Goal: Task Accomplishment & Management: Manage account settings

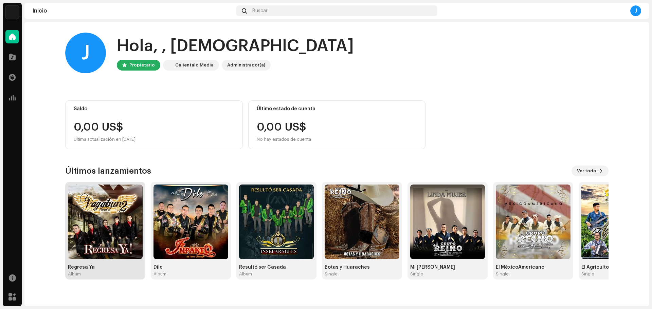
click at [125, 239] on img at bounding box center [105, 222] width 75 height 75
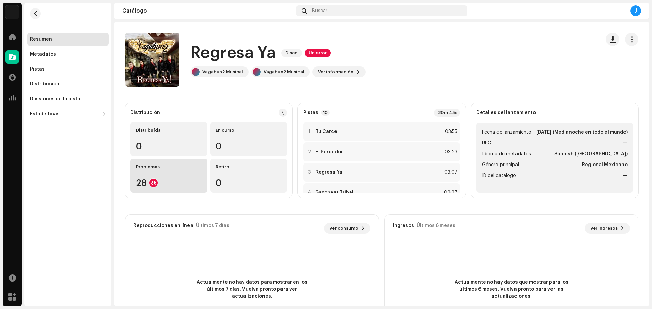
click at [168, 177] on div "Problemas 28" at bounding box center [168, 176] width 77 height 34
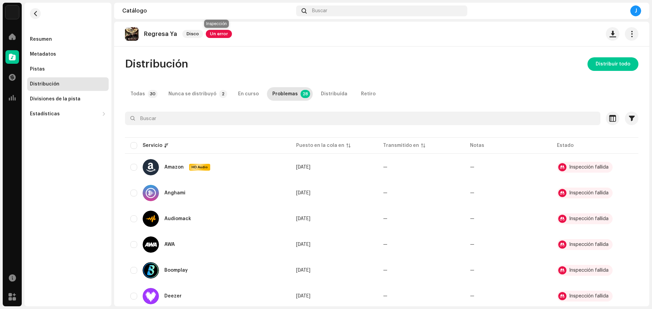
click at [221, 34] on span "Un error" at bounding box center [219, 34] width 26 height 8
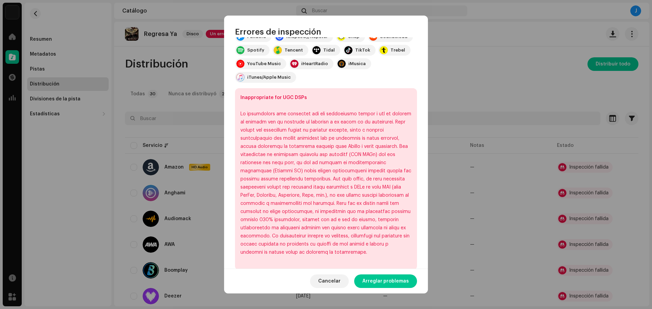
scroll to position [157, 0]
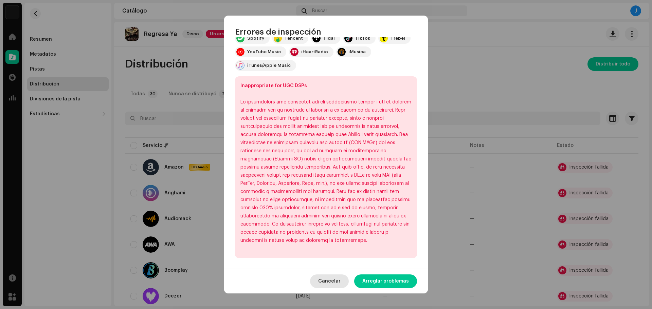
click at [329, 287] on span "Cancelar" at bounding box center [329, 282] width 22 height 14
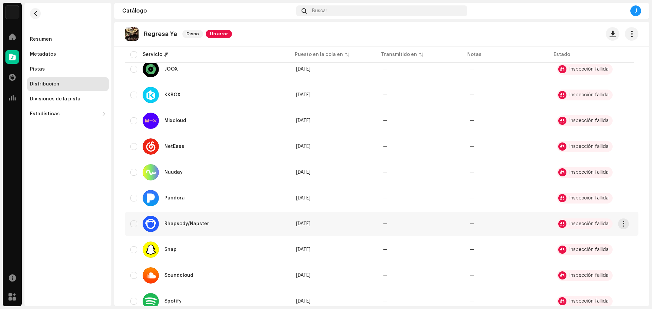
scroll to position [419, 0]
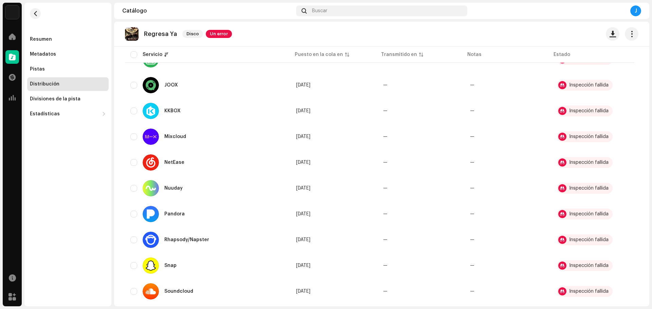
drag, startPoint x: 651, startPoint y: 210, endPoint x: 651, endPoint y: 82, distance: 128.0
click at [651, 82] on div "MUSIC PRIME RECORDS Inicio Catálogo Transacciones Estadísticas Recursos Mercado…" at bounding box center [326, 154] width 652 height 309
drag, startPoint x: 645, startPoint y: 175, endPoint x: 651, endPoint y: 3, distance: 171.9
click at [651, 3] on div "MUSIC PRIME RECORDS Inicio Catálogo Transacciones Estadísticas Recursos Mercado…" at bounding box center [326, 154] width 652 height 309
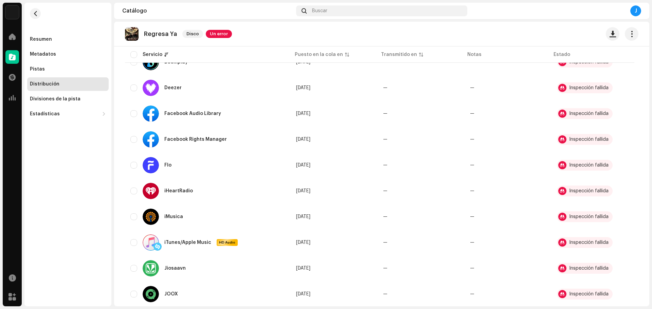
scroll to position [0, 0]
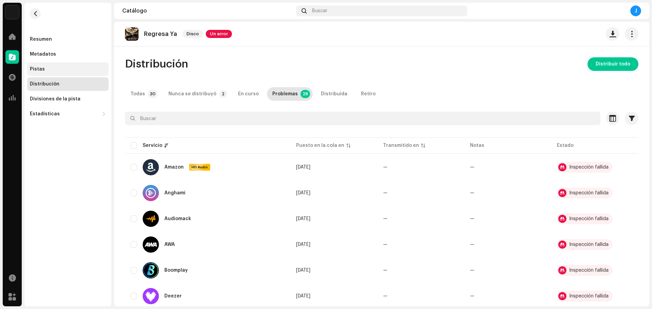
click at [45, 68] on div "Pistas" at bounding box center [68, 69] width 76 height 5
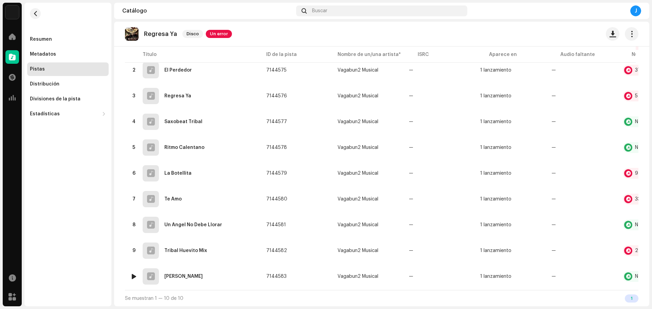
scroll to position [103, 0]
drag, startPoint x: 262, startPoint y: 287, endPoint x: 566, endPoint y: 282, distance: 303.6
click at [566, 282] on table "Título ID de la pista Nombre de un/una artista* ISRC Aparece en Audio faltante …" at bounding box center [417, 151] width 585 height 278
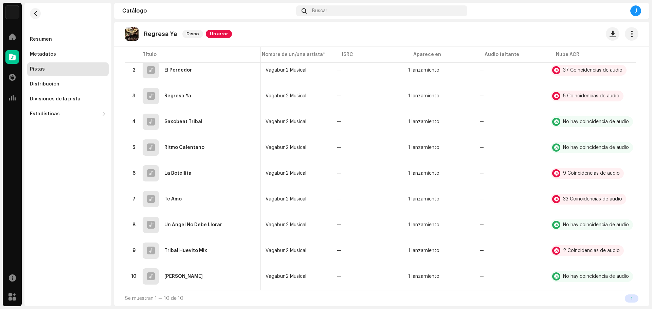
scroll to position [0, 76]
click at [603, 249] on div "2 Coincidencias de audio" at bounding box center [591, 251] width 57 height 5
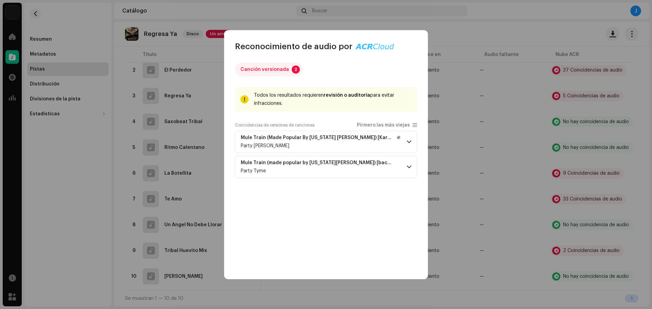
click at [410, 142] on span at bounding box center [409, 141] width 4 height 5
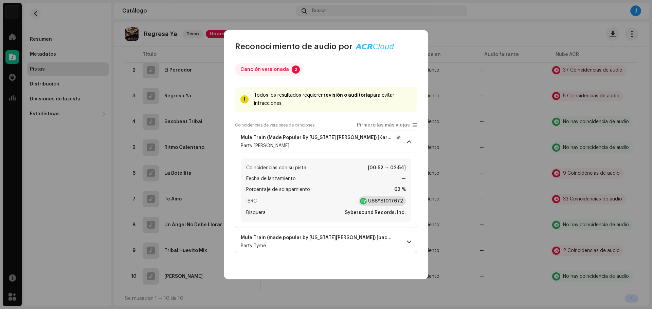
click at [391, 201] on strong "USSYS1017672" at bounding box center [385, 201] width 35 height 7
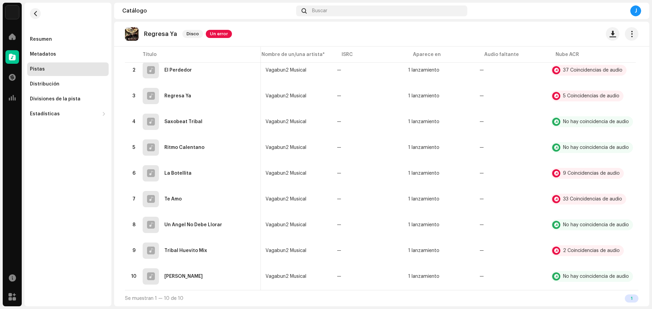
click at [572, 250] on div "Reconocimiento de audio por Canción versionada 2 Todos los resultados requieren…" at bounding box center [326, 154] width 652 height 309
click at [574, 251] on div "2 Coincidencias de audio" at bounding box center [587, 250] width 73 height 11
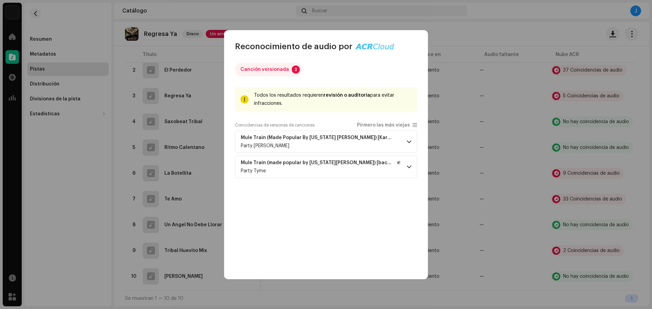
click at [412, 170] on p-accordion-header "Mule Train (made popular by [US_STATE][PERSON_NAME]) [backing version] Party Ty…" at bounding box center [326, 167] width 182 height 22
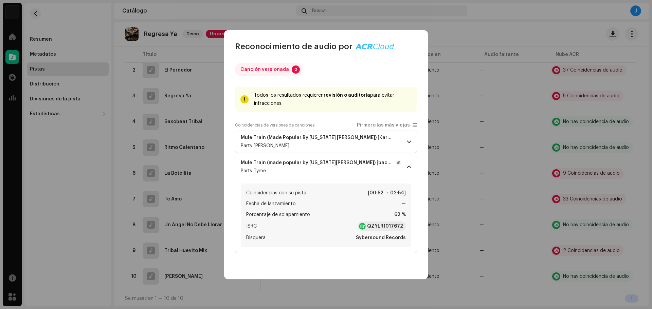
click at [412, 170] on p-accordion-header "Mule Train (made popular by [US_STATE][PERSON_NAME]) [backing version] Party Ty…" at bounding box center [326, 167] width 182 height 22
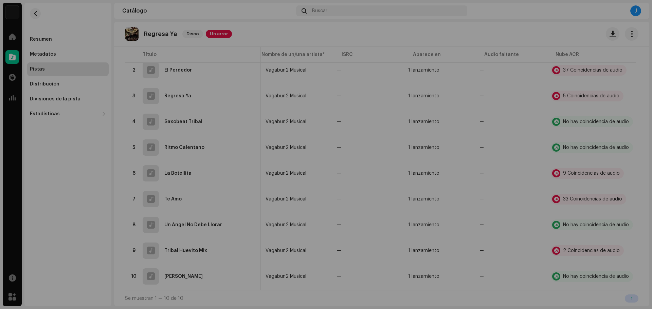
click at [581, 194] on div "Reconocimiento de audio por Canción versionada 2 Todos los resultados requieren…" at bounding box center [326, 154] width 652 height 309
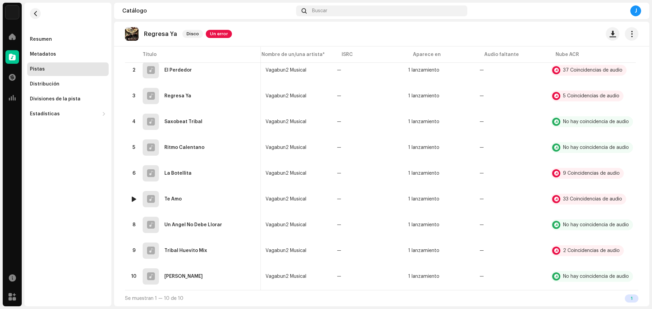
click at [581, 194] on div "33 Coincidencias de audio" at bounding box center [588, 199] width 75 height 11
click at [598, 177] on div "Reconocimiento de audio por Canción versionada 33 Todos los resultados requiere…" at bounding box center [326, 154] width 652 height 309
click at [589, 174] on div "9 Coincidencias de audio" at bounding box center [587, 173] width 73 height 11
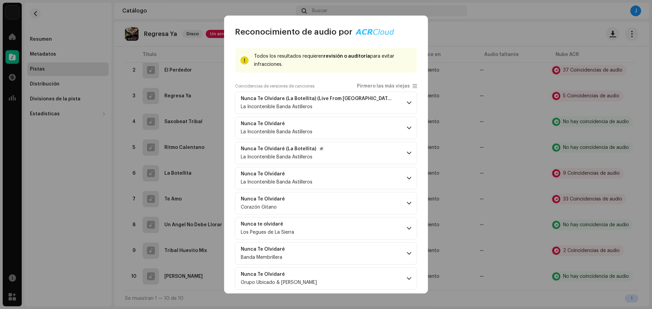
scroll to position [56, 0]
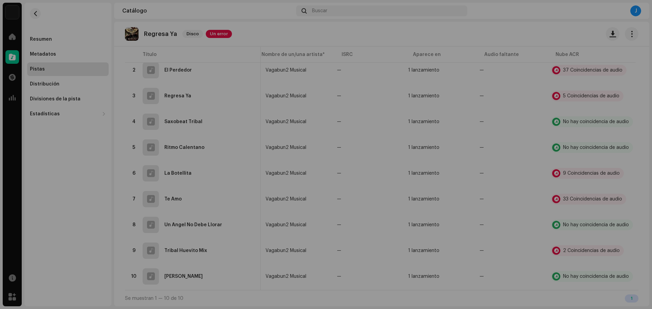
click at [579, 91] on div "Reconocimiento de audio por Canción versionada 9 Todos los resultados requieren…" at bounding box center [326, 154] width 652 height 309
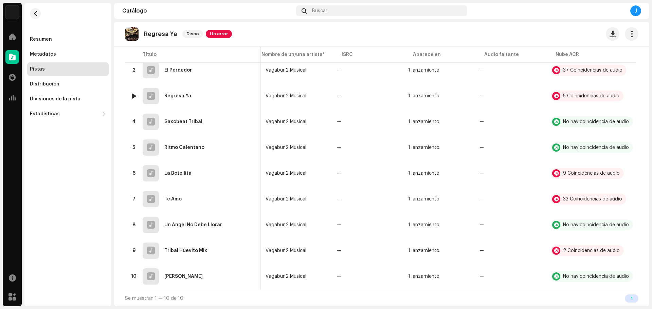
click at [579, 91] on div "5 Coincidencias de audio" at bounding box center [587, 96] width 73 height 11
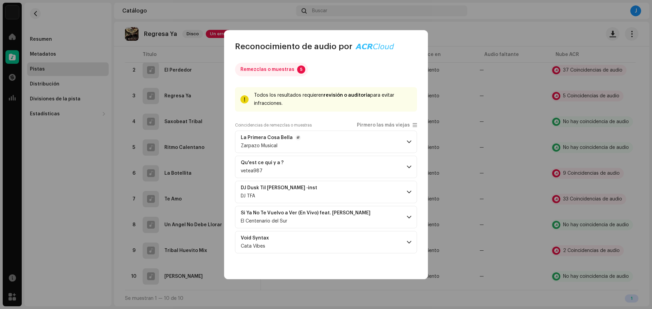
click at [408, 143] on span at bounding box center [409, 141] width 4 height 5
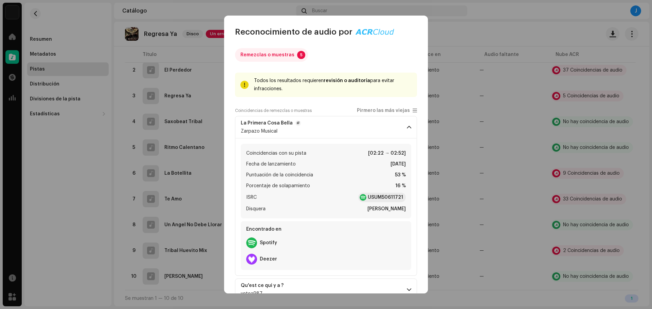
click at [403, 132] on p-accordion-header "La Primera Cosa [PERSON_NAME] Musical" at bounding box center [326, 127] width 182 height 22
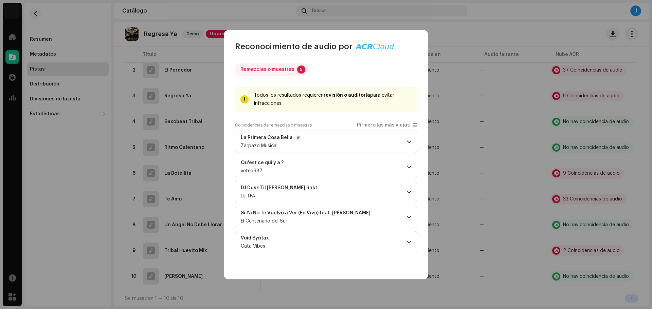
click at [403, 132] on p-accordion-header "La Primera Cosa [PERSON_NAME] Musical" at bounding box center [326, 142] width 182 height 22
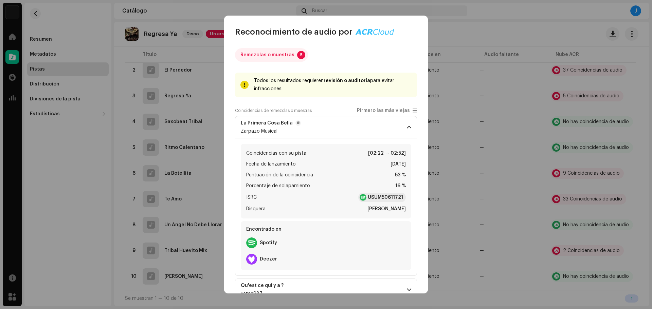
click at [403, 132] on p-accordion-header "La Primera Cosa [PERSON_NAME] Musical" at bounding box center [326, 127] width 182 height 22
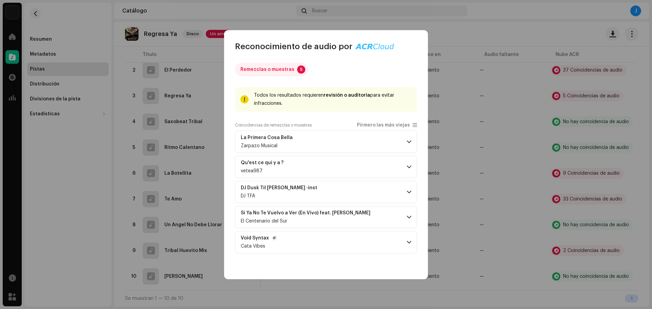
click at [414, 244] on p-accordion-header "Void Syntax Cata Vibes" at bounding box center [326, 242] width 182 height 22
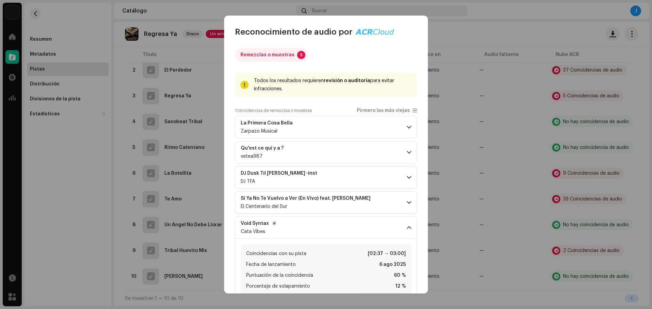
click at [408, 236] on p-accordion-header "Void Syntax Cata Vibes" at bounding box center [326, 228] width 182 height 22
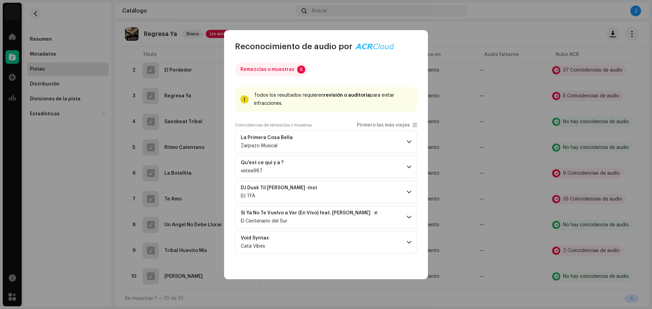
click at [407, 215] on span at bounding box center [409, 217] width 4 height 5
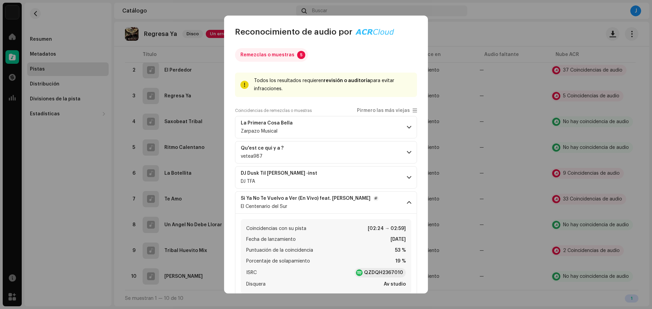
scroll to position [34, 0]
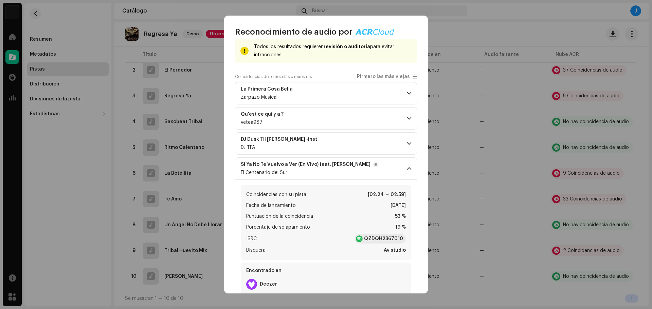
click at [407, 169] on span at bounding box center [409, 168] width 4 height 5
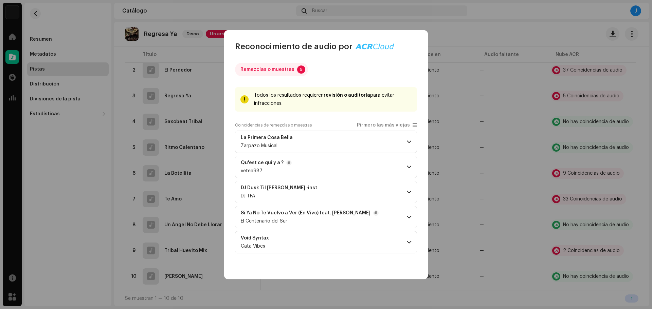
scroll to position [0, 0]
click at [405, 190] on p-accordion-header "DJ Dusk Til [PERSON_NAME] -inst DJ TFA" at bounding box center [326, 192] width 182 height 22
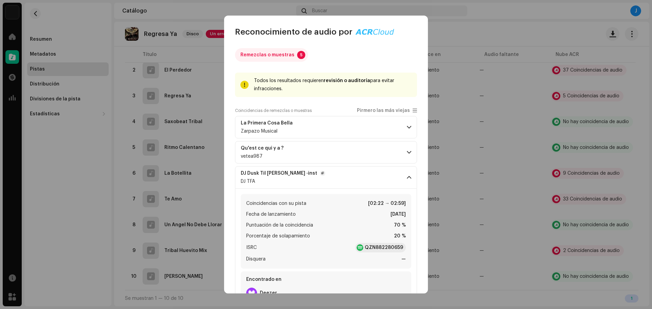
click at [403, 179] on p-accordion-header "DJ Dusk Til [PERSON_NAME] -inst DJ TFA" at bounding box center [326, 177] width 182 height 22
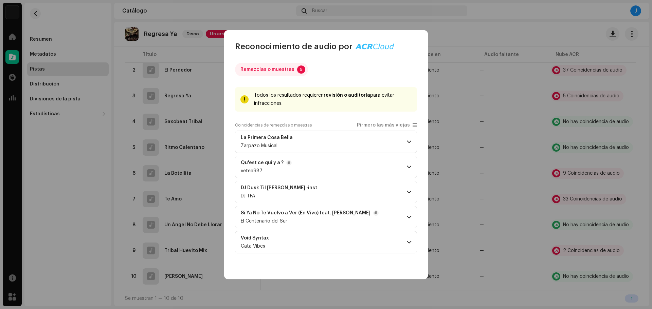
click at [407, 164] on span at bounding box center [409, 166] width 4 height 5
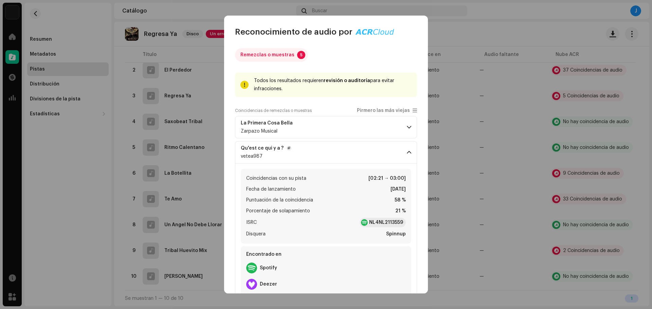
click at [404, 160] on p-accordion-header "Qu'est ce qui y a ? vetea987" at bounding box center [326, 152] width 182 height 22
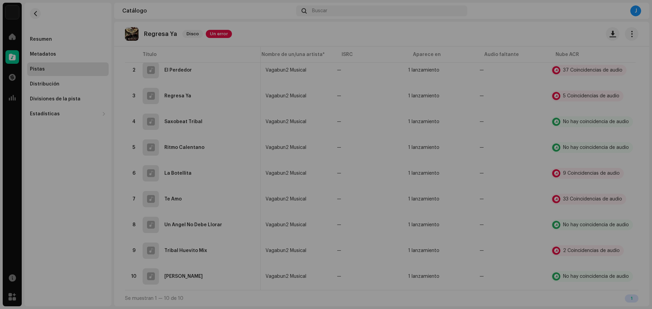
click at [618, 104] on div "Reconocimiento de audio por Remezclas o muestras 5 Todos los resultados requier…" at bounding box center [326, 154] width 652 height 309
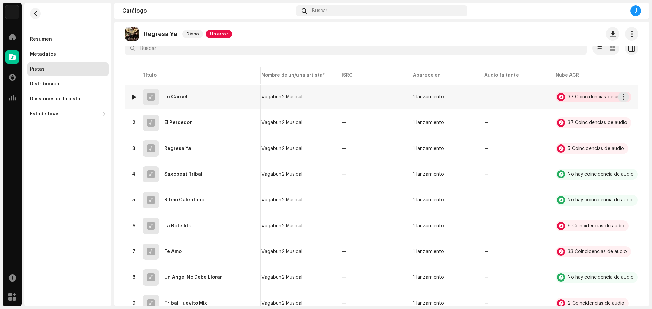
scroll to position [35, 0]
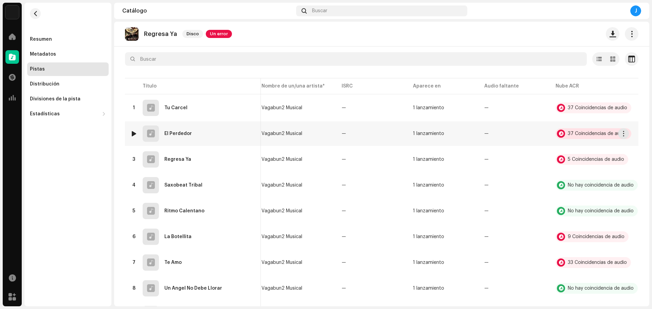
click at [572, 135] on div "37 Coincidencias de audio" at bounding box center [597, 133] width 59 height 5
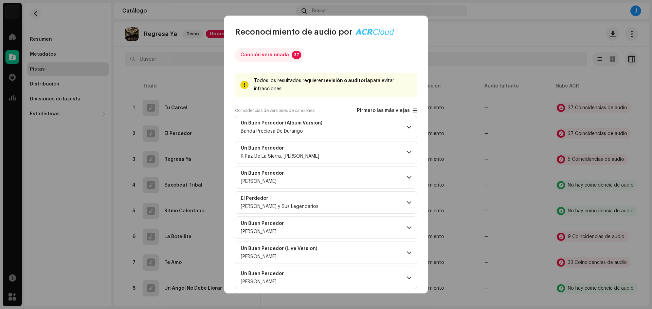
click at [391, 110] on span "Pirmero las más viejas" at bounding box center [383, 110] width 53 height 5
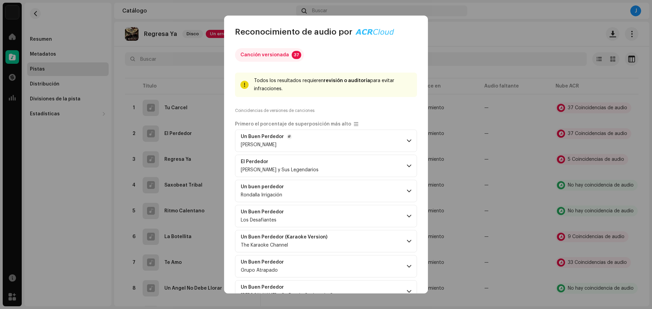
click at [403, 146] on p-accordion-header "Un Buen Perdedor [PERSON_NAME]" at bounding box center [326, 141] width 182 height 22
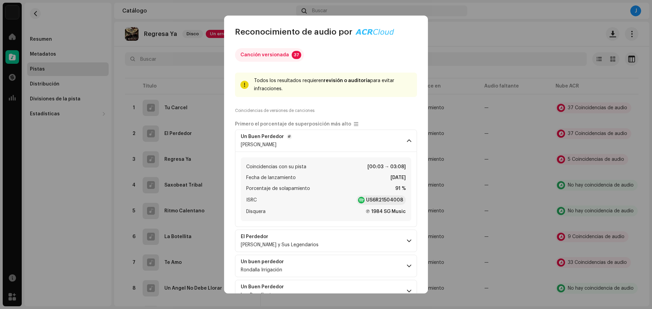
click at [403, 146] on p-accordion-header "Un Buen Perdedor [PERSON_NAME]" at bounding box center [326, 141] width 182 height 22
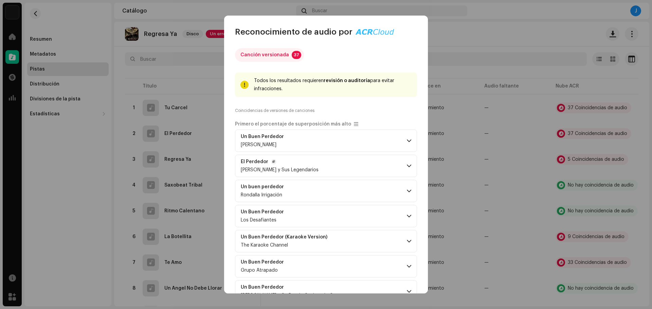
click at [407, 166] on span at bounding box center [409, 165] width 4 height 5
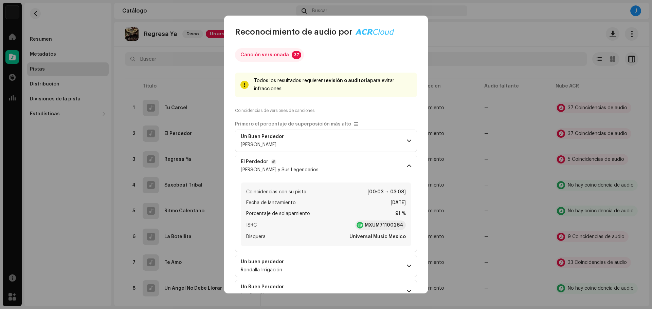
click at [407, 166] on span at bounding box center [409, 165] width 4 height 5
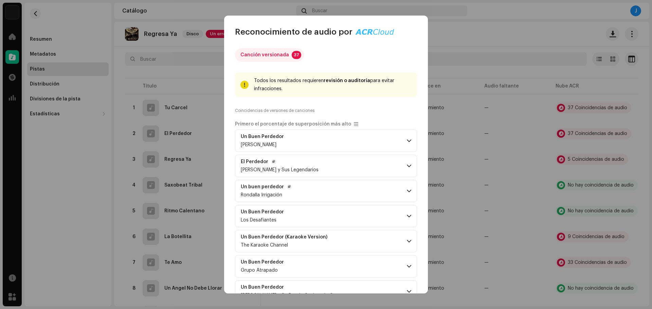
click at [406, 195] on p-accordion-header "Un buen perdedor Rondalla Irrigación" at bounding box center [326, 191] width 182 height 22
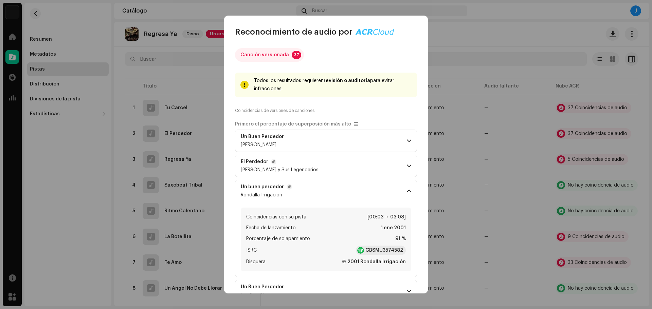
click at [406, 195] on p-accordion-header "Un buen perdedor Rondalla Irrigación" at bounding box center [326, 191] width 182 height 22
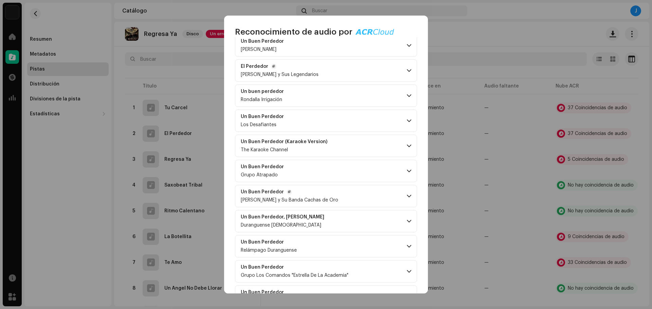
scroll to position [102, 0]
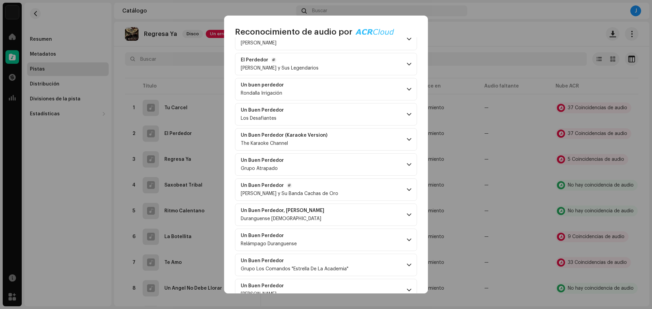
click at [399, 193] on p-accordion-header "Un Buen Perdedor [PERSON_NAME] y Su Banda Cachas de Oro" at bounding box center [326, 190] width 182 height 22
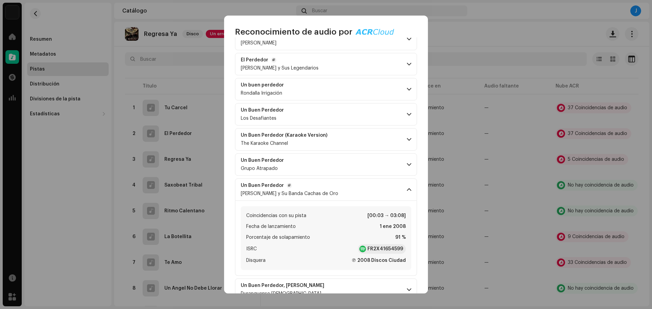
click at [399, 193] on p-accordion-header "Un Buen Perdedor [PERSON_NAME] y Su Banda Cachas de Oro" at bounding box center [326, 190] width 182 height 22
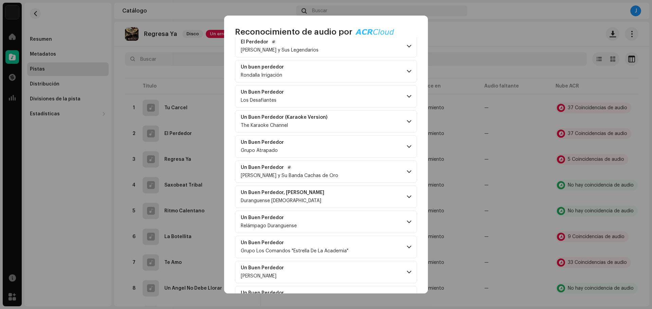
scroll to position [136, 0]
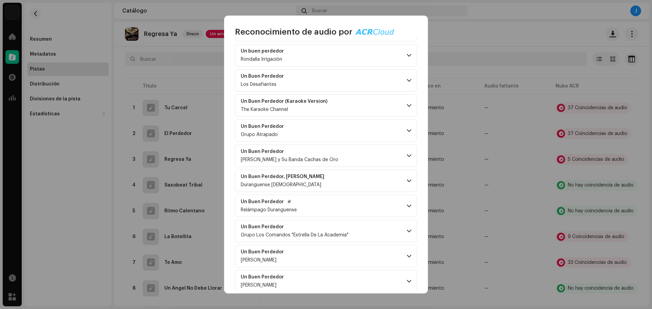
click at [402, 202] on p-accordion-header "Un Buen Perdedor Relámpago Duranguense" at bounding box center [326, 206] width 182 height 22
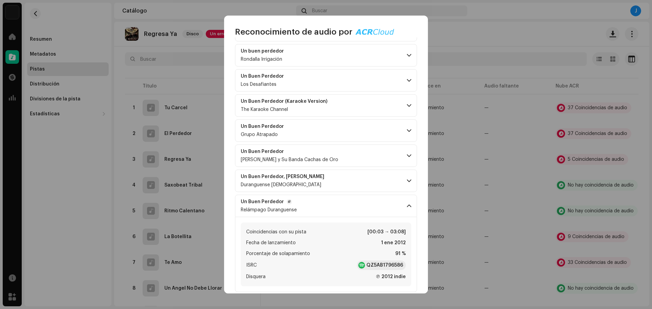
click at [402, 202] on p-accordion-header "Un Buen Perdedor Relámpago Duranguense" at bounding box center [326, 206] width 182 height 22
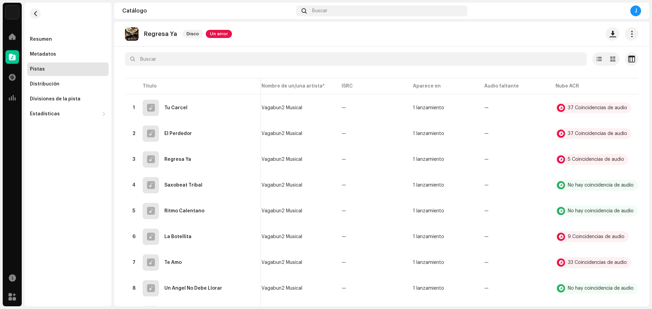
scroll to position [211, 0]
click at [489, 27] on div "Reconocimiento de audio por Canción versionada 37 Todos los resultados requiere…" at bounding box center [326, 154] width 652 height 309
click at [583, 105] on div "37 Coincidencias de audio" at bounding box center [593, 108] width 76 height 11
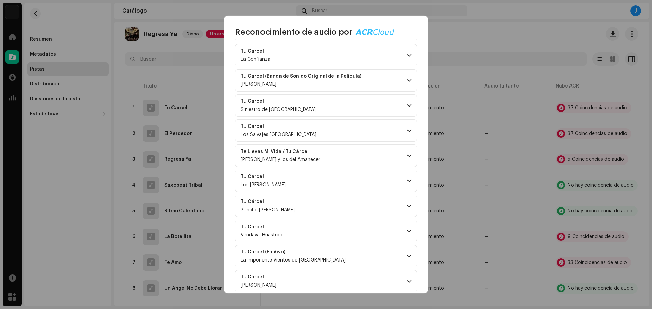
scroll to position [475, 0]
click at [280, 110] on span "Siniestro de [GEOGRAPHIC_DATA]" at bounding box center [278, 108] width 75 height 5
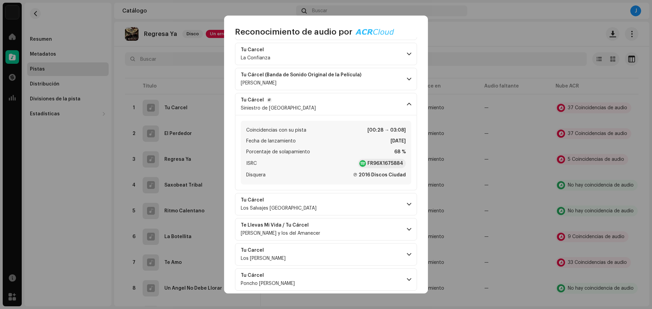
click at [280, 110] on span "Siniestro de [GEOGRAPHIC_DATA]" at bounding box center [278, 108] width 75 height 5
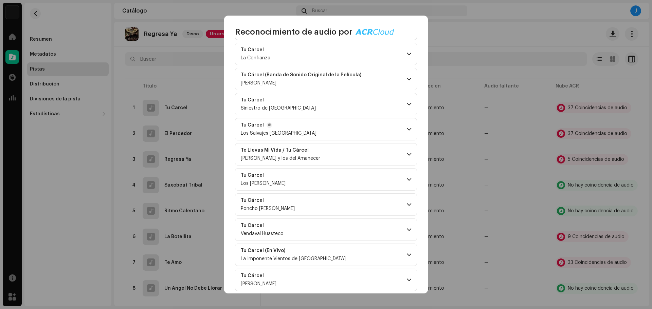
click at [289, 130] on div "Tu Cárcel Los Salvajes [GEOGRAPHIC_DATA]" at bounding box center [279, 130] width 76 height 14
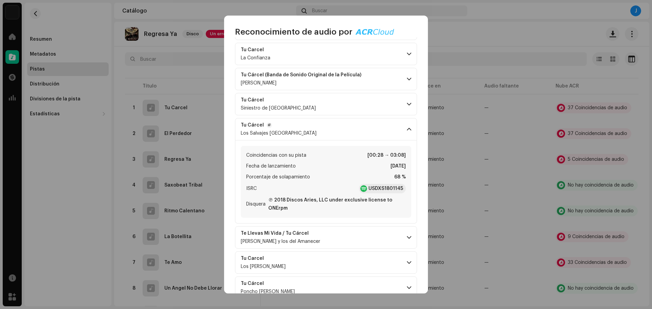
click at [298, 131] on div "Los Salvajes [GEOGRAPHIC_DATA]" at bounding box center [279, 133] width 76 height 5
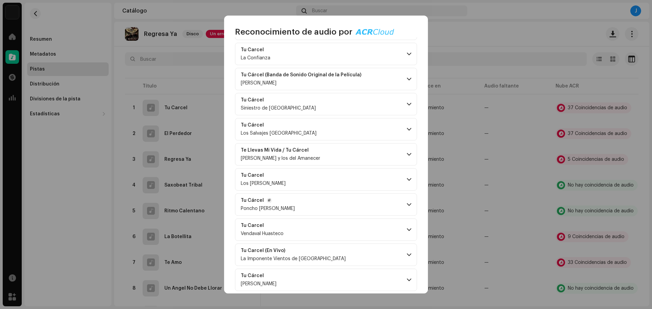
click at [341, 206] on p-accordion-header "Tu Cárcel Poncho [PERSON_NAME]" at bounding box center [326, 205] width 182 height 22
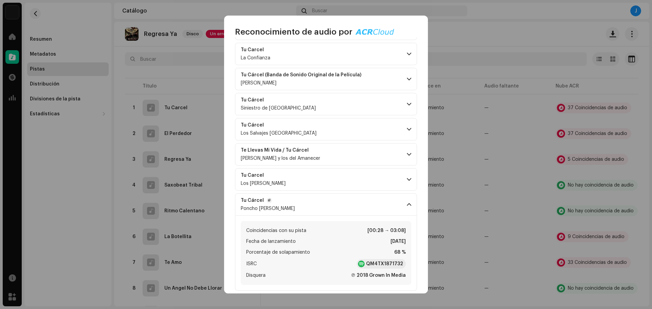
click at [341, 206] on p-accordion-header "Tu Cárcel Poncho [PERSON_NAME]" at bounding box center [326, 205] width 182 height 22
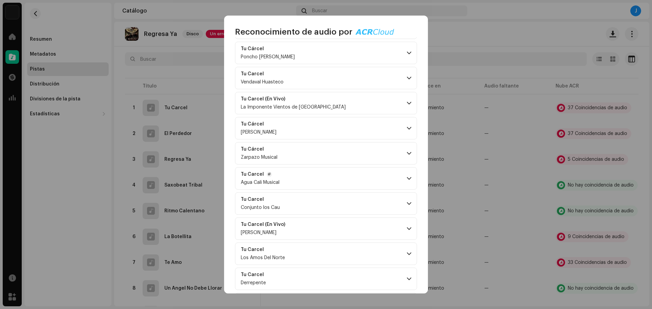
scroll to position [644, 0]
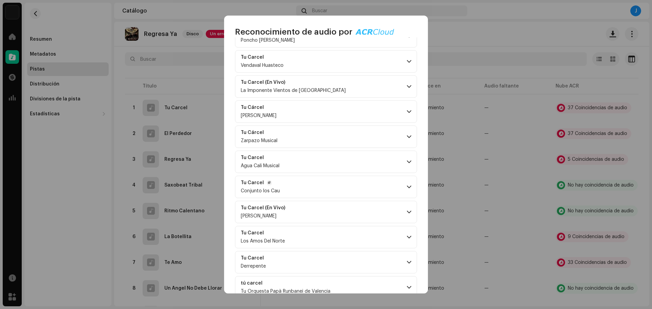
click at [337, 193] on p-accordion-header "Tu Carcel Conjunto los Cau" at bounding box center [326, 187] width 182 height 22
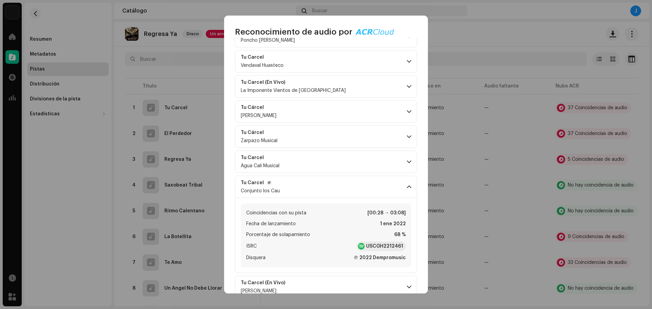
click at [337, 193] on p-accordion-header "Tu Carcel Conjunto los Cau" at bounding box center [326, 187] width 182 height 22
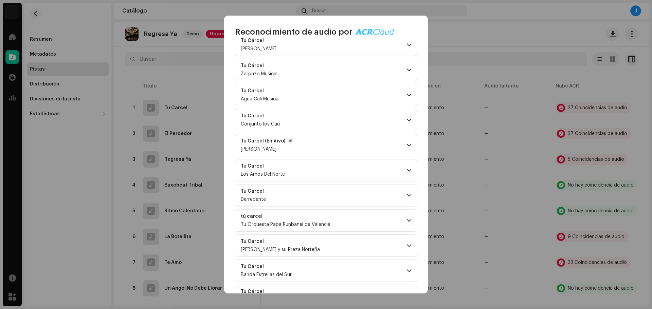
scroll to position [760, 0]
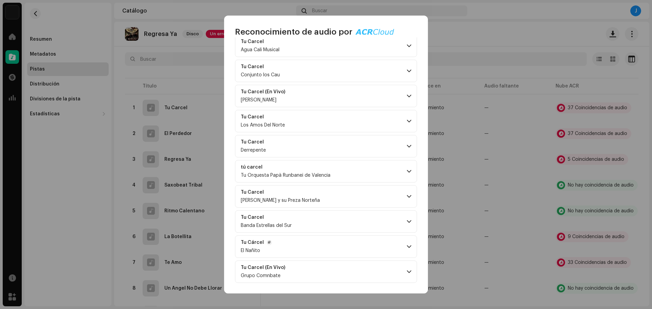
click at [325, 243] on p-accordion-header "Tu Cárcel El Ñañito" at bounding box center [326, 247] width 182 height 22
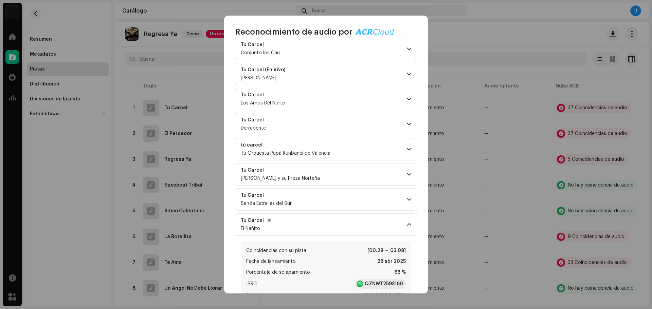
scroll to position [794, 0]
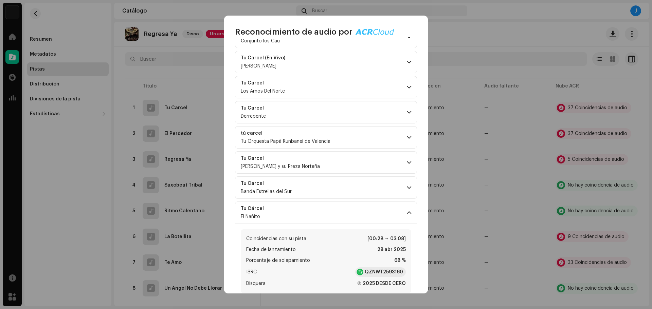
click at [329, 227] on div "Coincidencias con su pista [00:28 → 03:08] Fecha de lanzamiento [DATE] Porcenta…" at bounding box center [326, 258] width 170 height 69
click at [330, 220] on p-accordion-header "Tu Cárcel El Ñañito" at bounding box center [326, 213] width 182 height 22
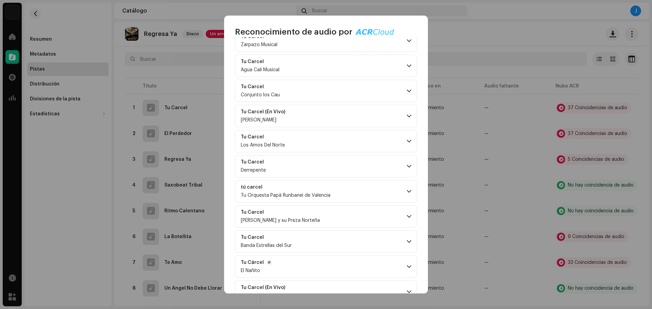
scroll to position [760, 0]
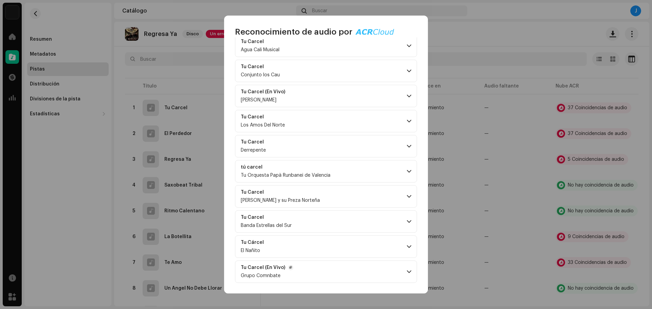
click at [312, 278] on p-accordion-header "Tu Carcel (En Vivo) Grupo Comnbate" at bounding box center [326, 272] width 182 height 22
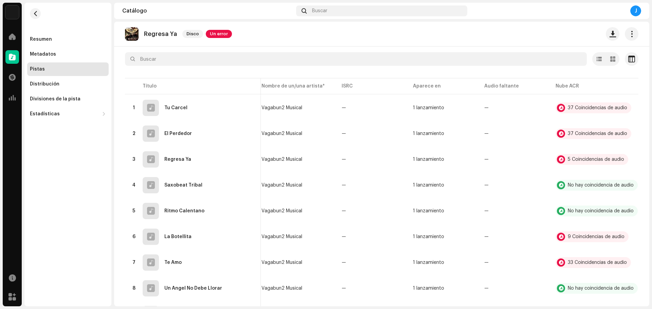
scroll to position [3118, 0]
click at [509, 25] on div "Reconocimiento de audio por Canción versionada 37 Todos los resultados requiere…" at bounding box center [326, 154] width 652 height 309
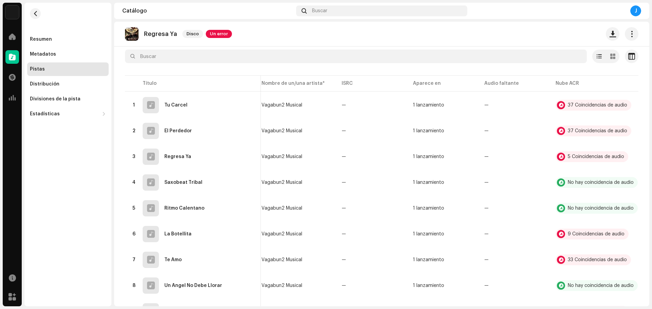
scroll to position [0, 0]
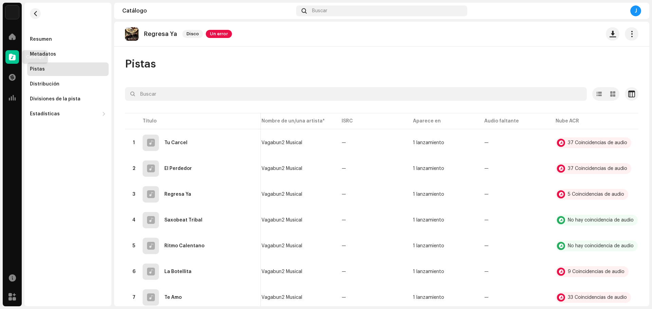
click at [14, 62] on div at bounding box center [12, 57] width 14 height 14
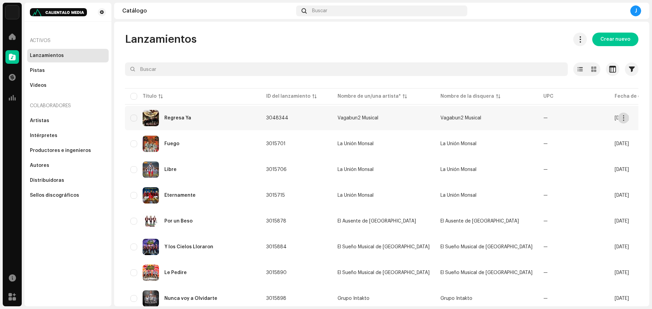
click at [624, 121] on button "button" at bounding box center [623, 118] width 11 height 11
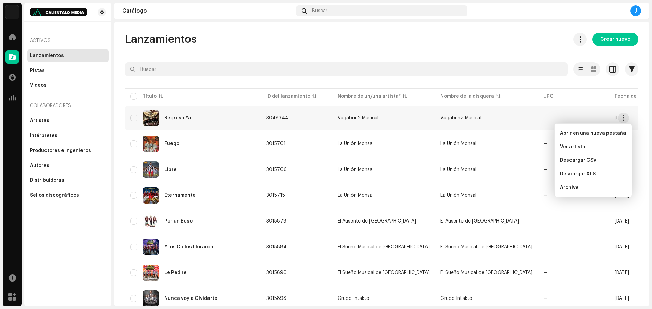
click at [182, 121] on div "Regresa Ya" at bounding box center [192, 118] width 125 height 16
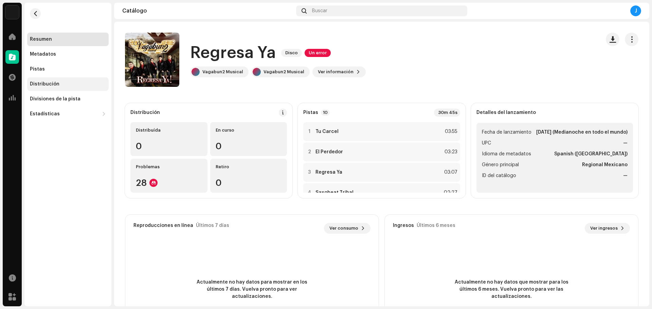
click at [45, 86] on div "Distribución" at bounding box center [45, 83] width 30 height 5
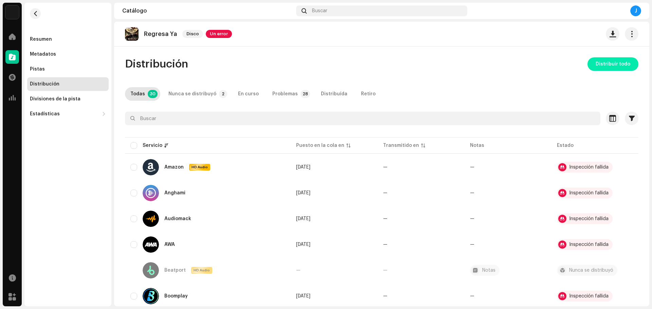
click at [617, 63] on span "Distribuir todo" at bounding box center [612, 64] width 35 height 14
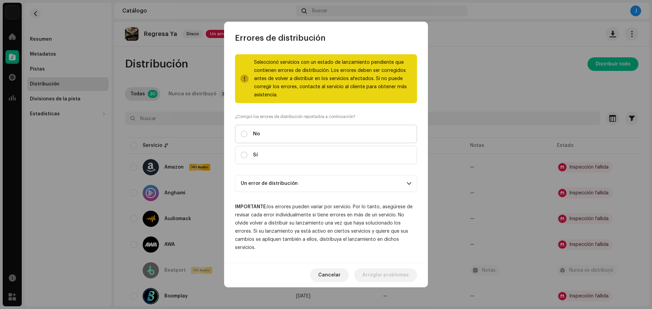
click at [244, 137] on div "No" at bounding box center [250, 133] width 19 height 7
click at [244, 137] on input "No" at bounding box center [244, 134] width 7 height 7
radio input "true"
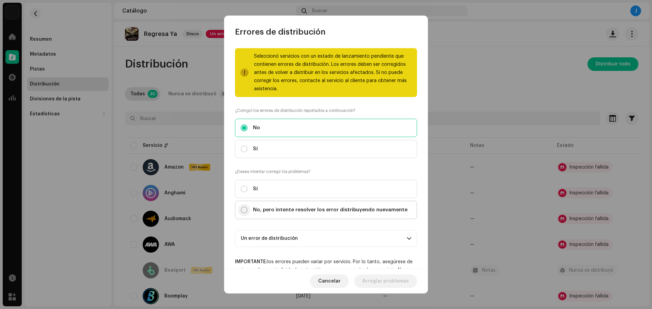
click at [245, 208] on input "No, pero intente resolver los error distribuyendo nuevamente" at bounding box center [244, 210] width 7 height 7
radio input "true"
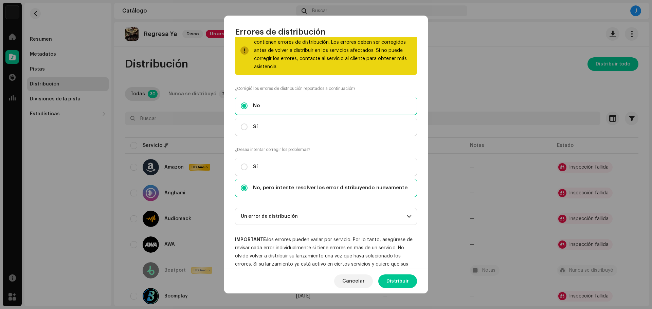
scroll to position [49, 0]
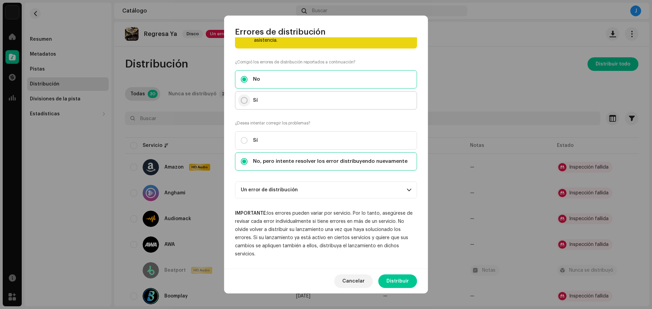
click at [245, 99] on input "Sí" at bounding box center [244, 100] width 7 height 7
radio input "true"
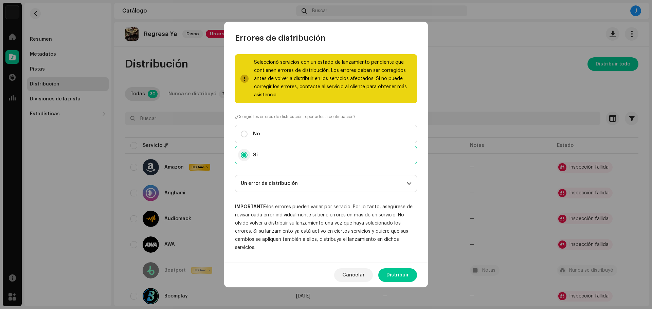
scroll to position [0, 0]
click at [291, 180] on p-accordion-header "Un error de distribución" at bounding box center [326, 183] width 182 height 17
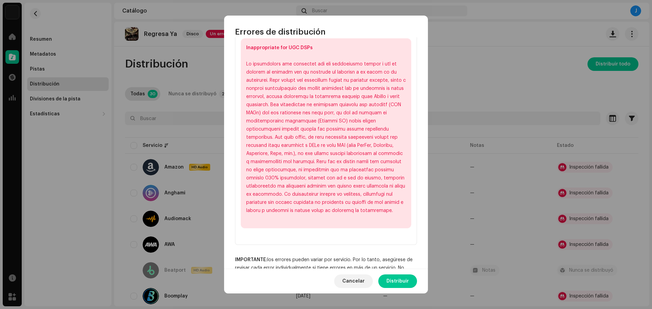
scroll to position [170, 0]
click at [357, 281] on span "Cancelar" at bounding box center [353, 282] width 22 height 14
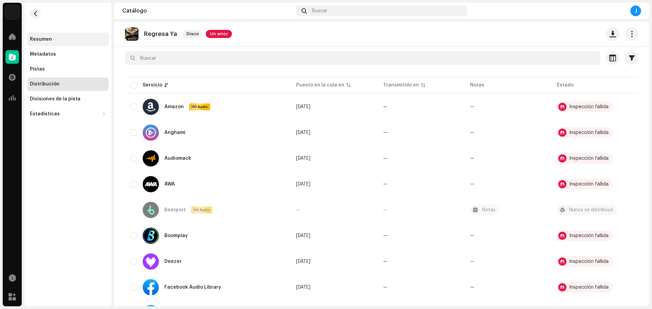
scroll to position [30, 0]
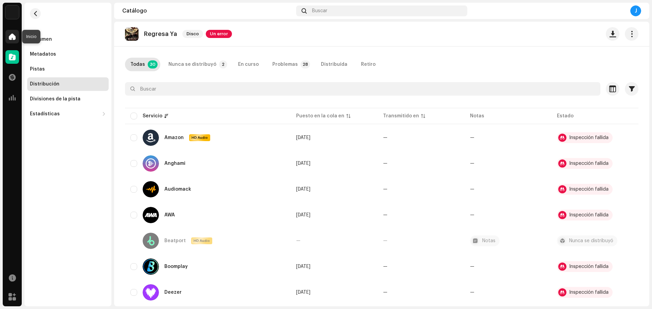
click at [13, 43] on div at bounding box center [12, 37] width 14 height 14
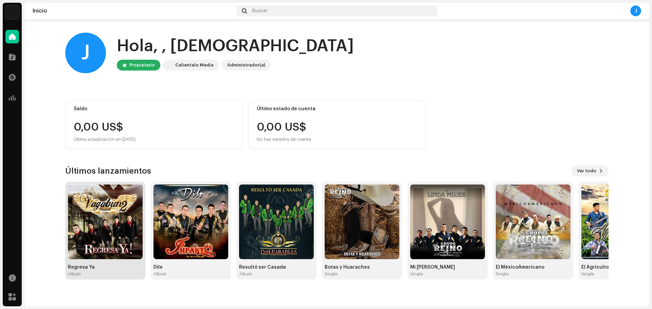
click at [107, 256] on img at bounding box center [105, 222] width 75 height 75
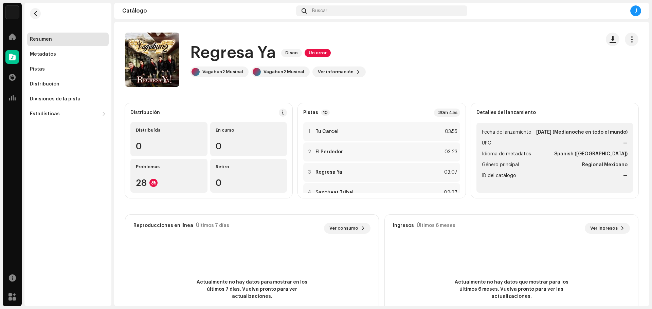
click at [633, 43] on re-m-actions-button at bounding box center [632, 40] width 14 height 14
click at [631, 42] on button "button" at bounding box center [632, 40] width 14 height 14
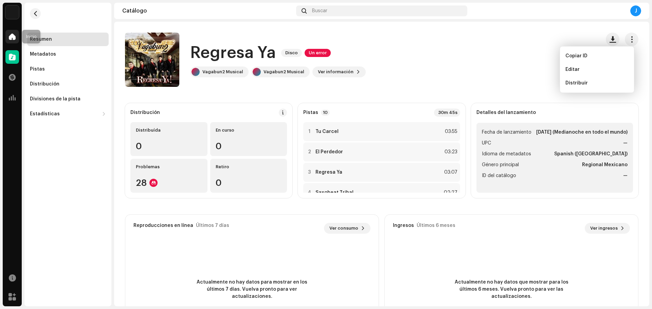
click at [13, 34] on span at bounding box center [12, 36] width 7 height 5
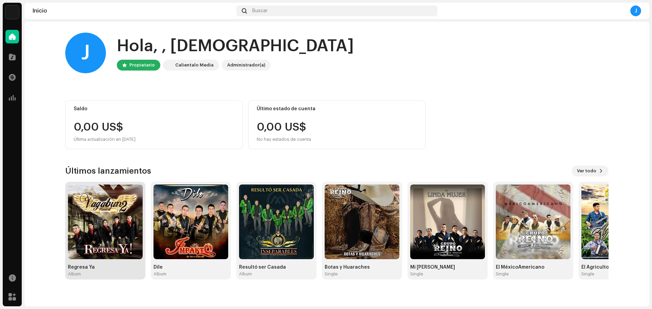
click at [105, 217] on img at bounding box center [105, 222] width 75 height 75
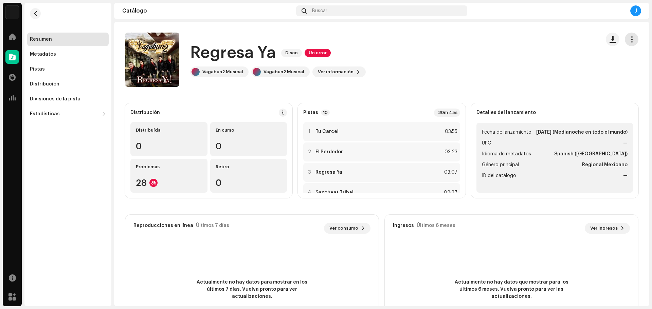
click at [632, 37] on button "button" at bounding box center [632, 40] width 14 height 14
click at [20, 32] on div "Inicio" at bounding box center [12, 36] width 19 height 19
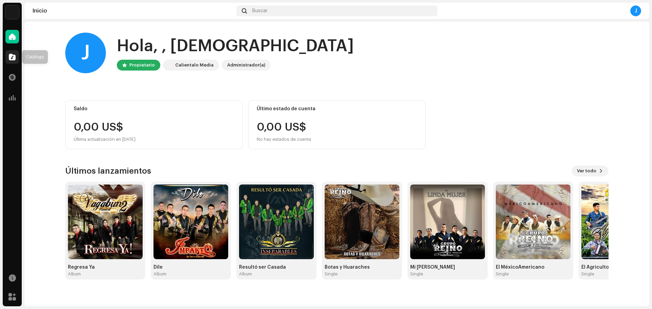
click at [15, 59] on span at bounding box center [12, 56] width 7 height 5
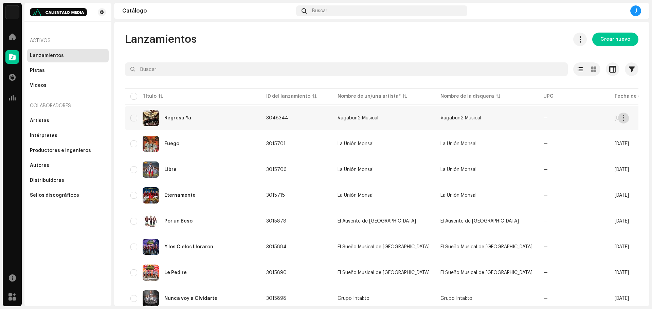
click at [624, 118] on span "button" at bounding box center [623, 117] width 5 height 5
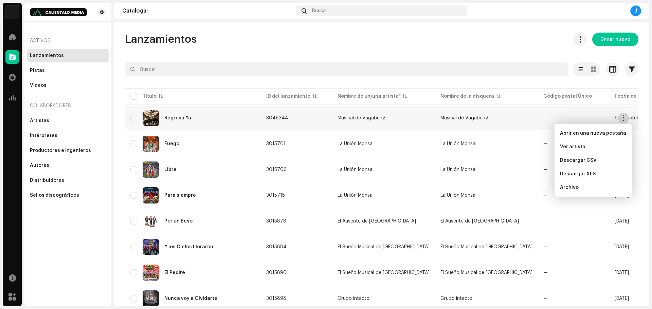
click at [622, 118] on span "button" at bounding box center [623, 117] width 5 height 5
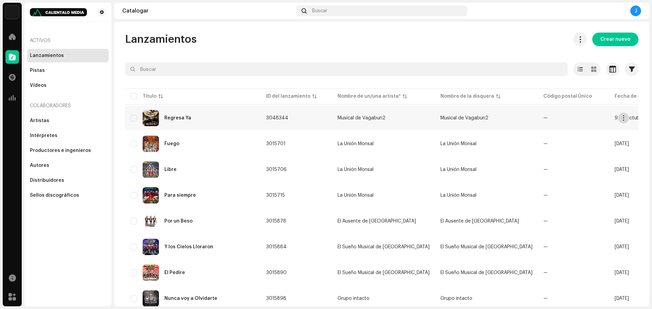
click at [622, 118] on span "button" at bounding box center [623, 117] width 5 height 5
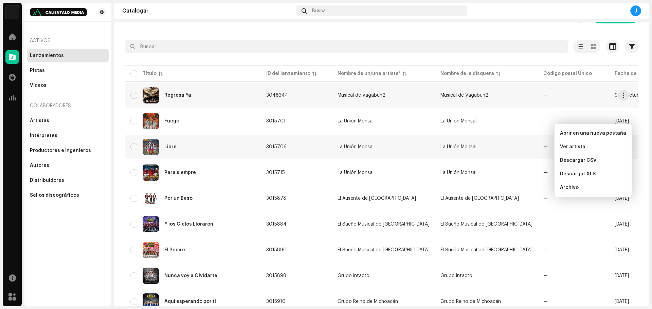
scroll to position [34, 0]
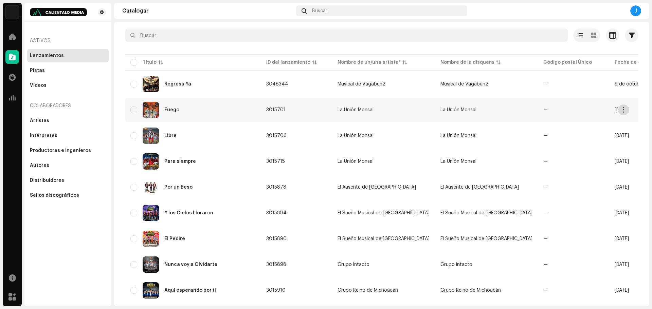
click at [624, 109] on span "button" at bounding box center [623, 109] width 5 height 5
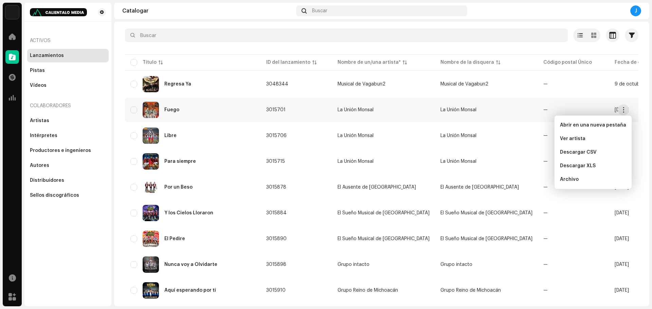
click at [165, 108] on div "Fuego" at bounding box center [171, 110] width 15 height 5
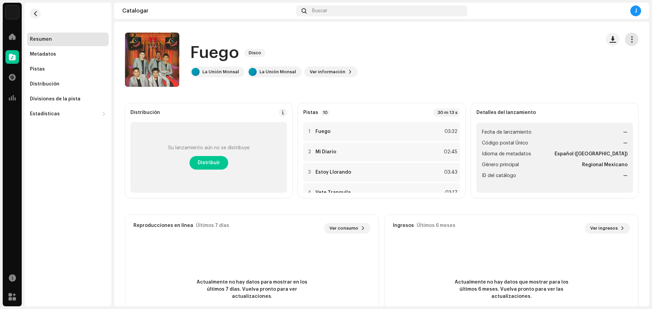
click at [632, 40] on button "button" at bounding box center [632, 40] width 14 height 14
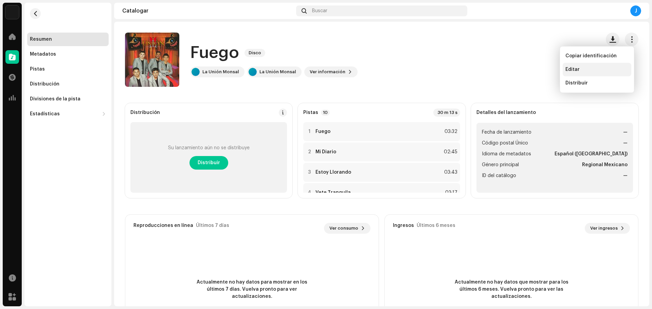
click at [581, 69] on div "Editar" at bounding box center [596, 69] width 63 height 5
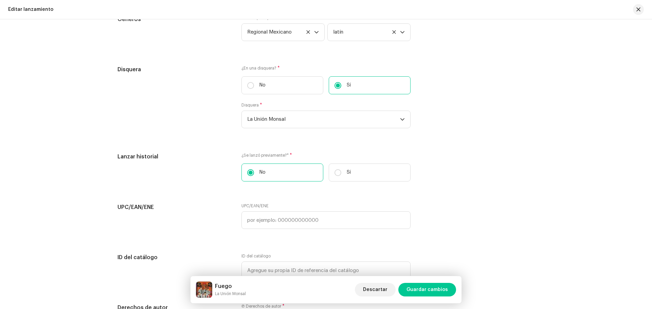
scroll to position [1188, 0]
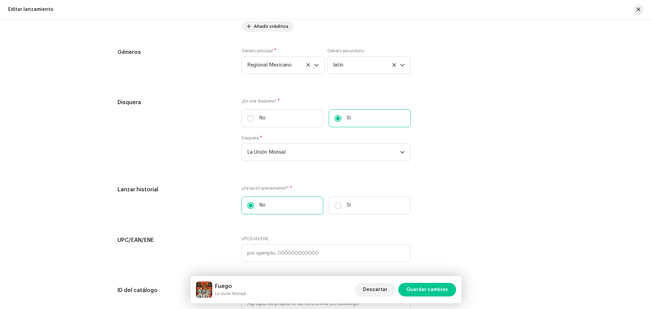
click at [10, 12] on div "Editar lanzamiento" at bounding box center [30, 9] width 45 height 5
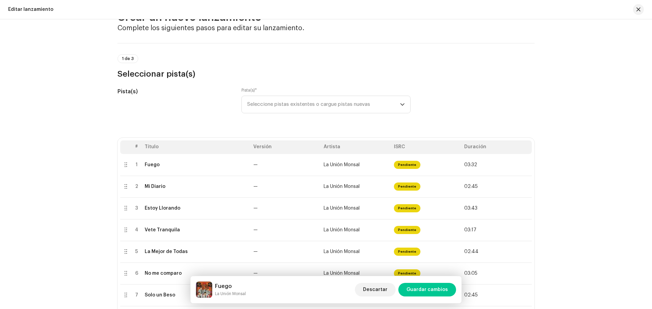
scroll to position [0, 0]
